Goal: Task Accomplishment & Management: Manage account settings

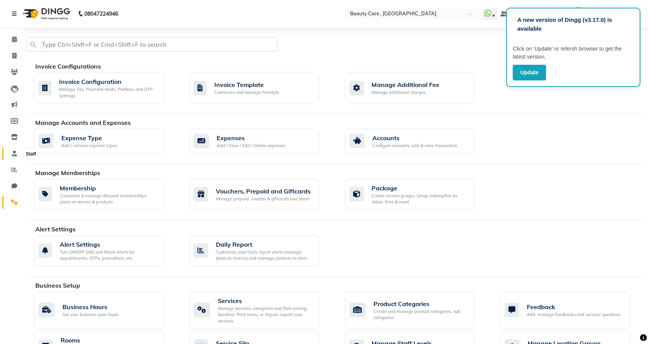
click at [13, 152] on icon at bounding box center [14, 154] width 5 height 6
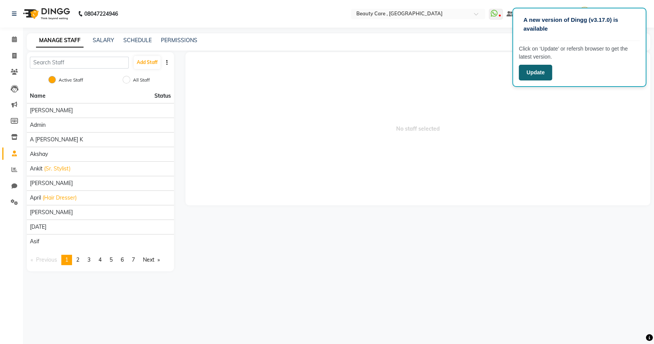
click at [539, 73] on button "Update" at bounding box center [535, 73] width 33 height 16
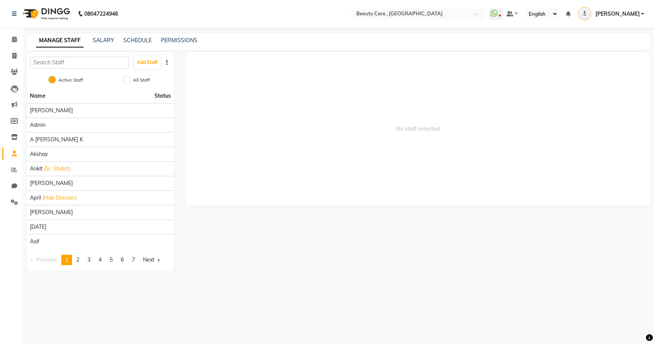
click at [626, 17] on span "[PERSON_NAME]" at bounding box center [617, 14] width 44 height 8
click at [608, 53] on link "Sign out" at bounding box center [605, 55] width 70 height 12
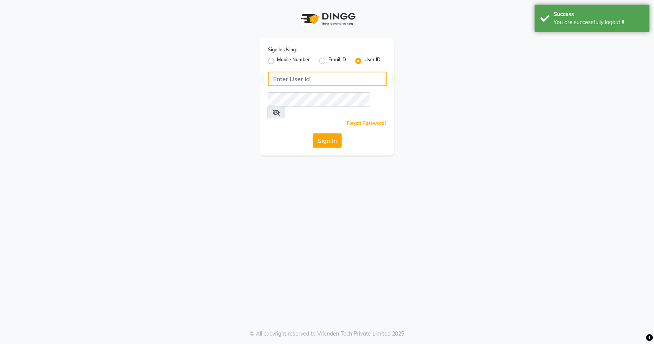
click at [297, 75] on input "Username" at bounding box center [327, 79] width 119 height 15
type input "bellaglamourra123"
click at [316, 133] on button "Sign In" at bounding box center [327, 140] width 29 height 15
